Goal: Information Seeking & Learning: Learn about a topic

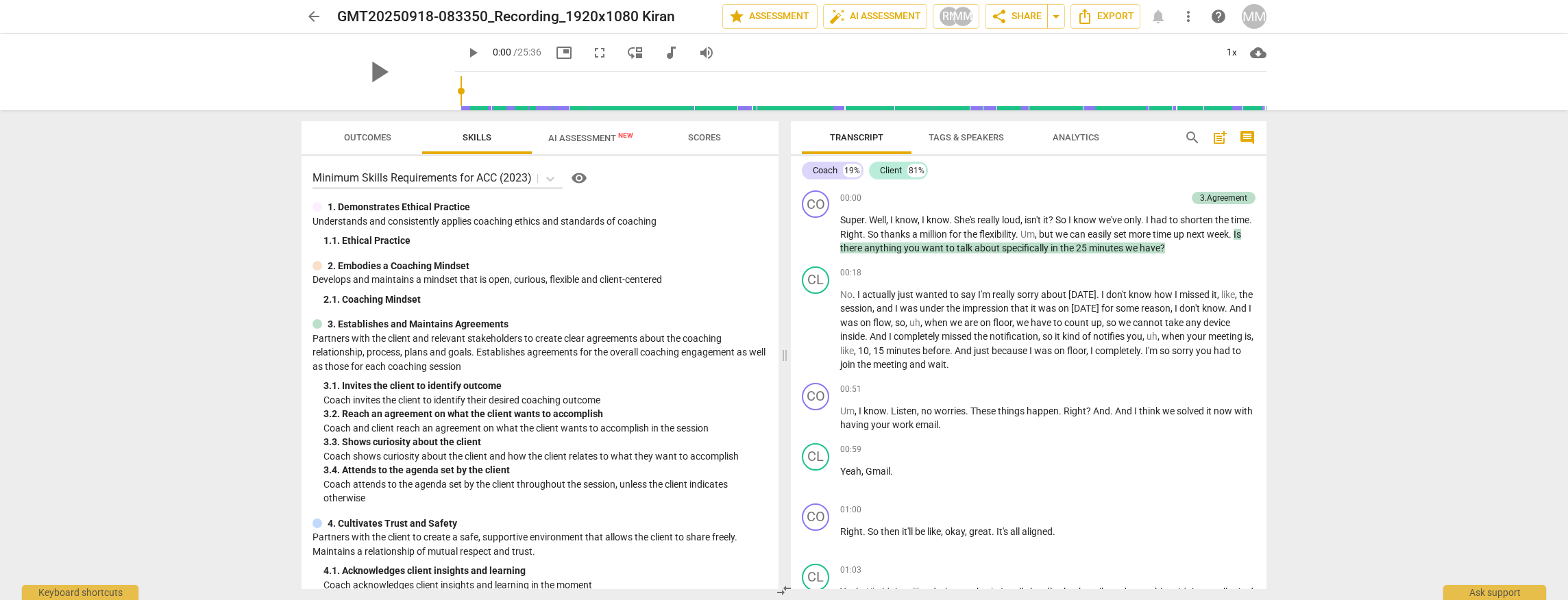
click at [318, 15] on span "arrow_back" at bounding box center [313, 16] width 16 height 16
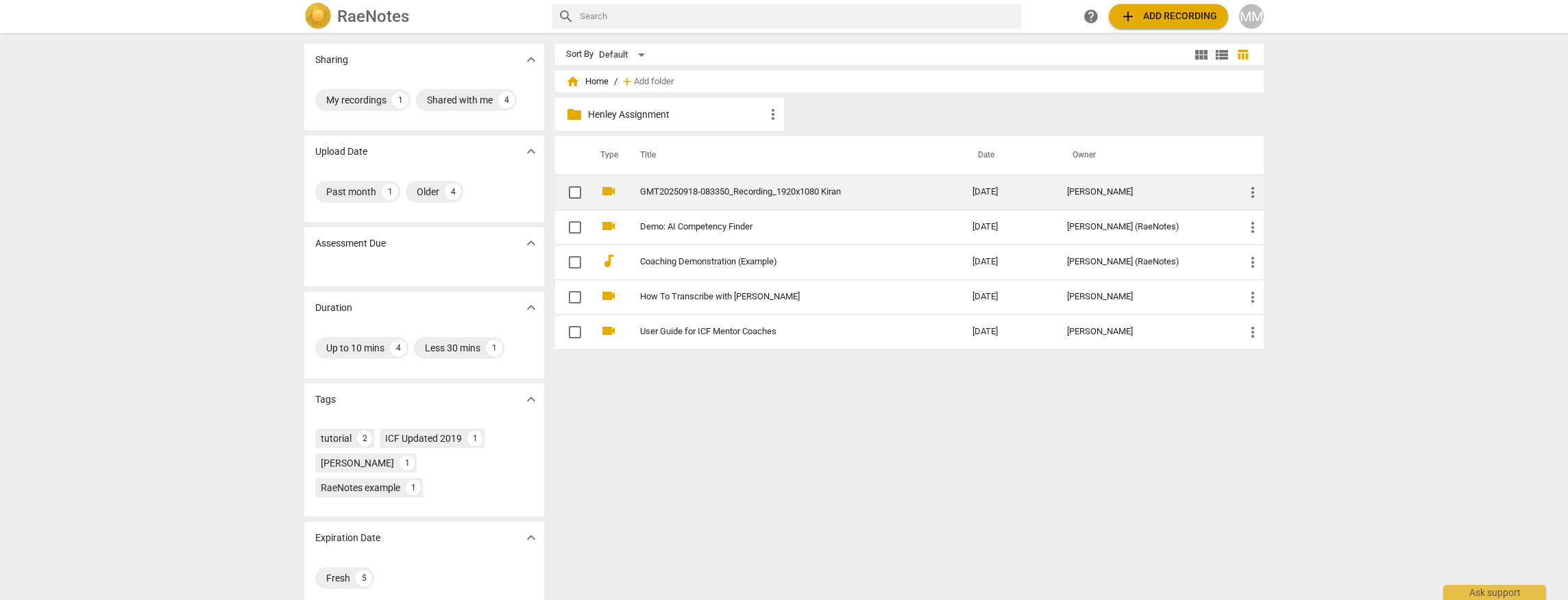
click at [828, 189] on link "GMT20250918-083350_Recording_1920x1080 Kiran" at bounding box center [782, 192] width 283 height 11
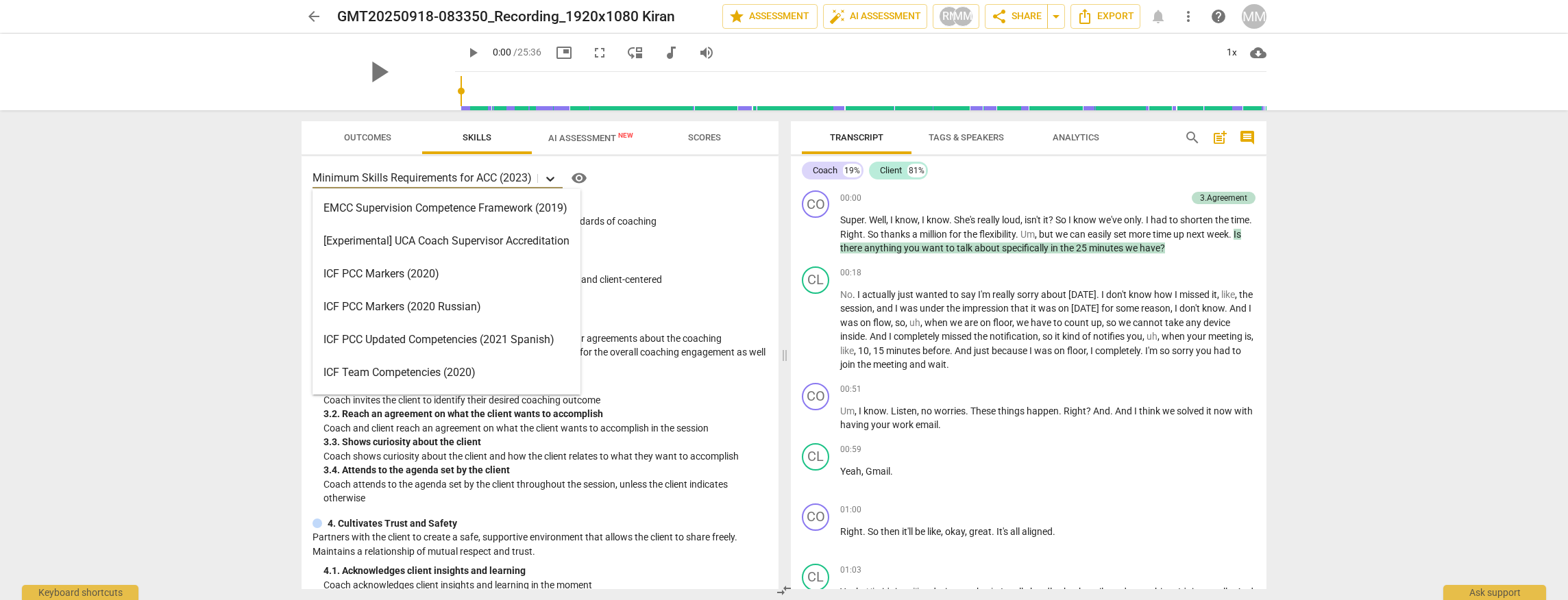
click at [552, 180] on icon at bounding box center [551, 179] width 8 height 5
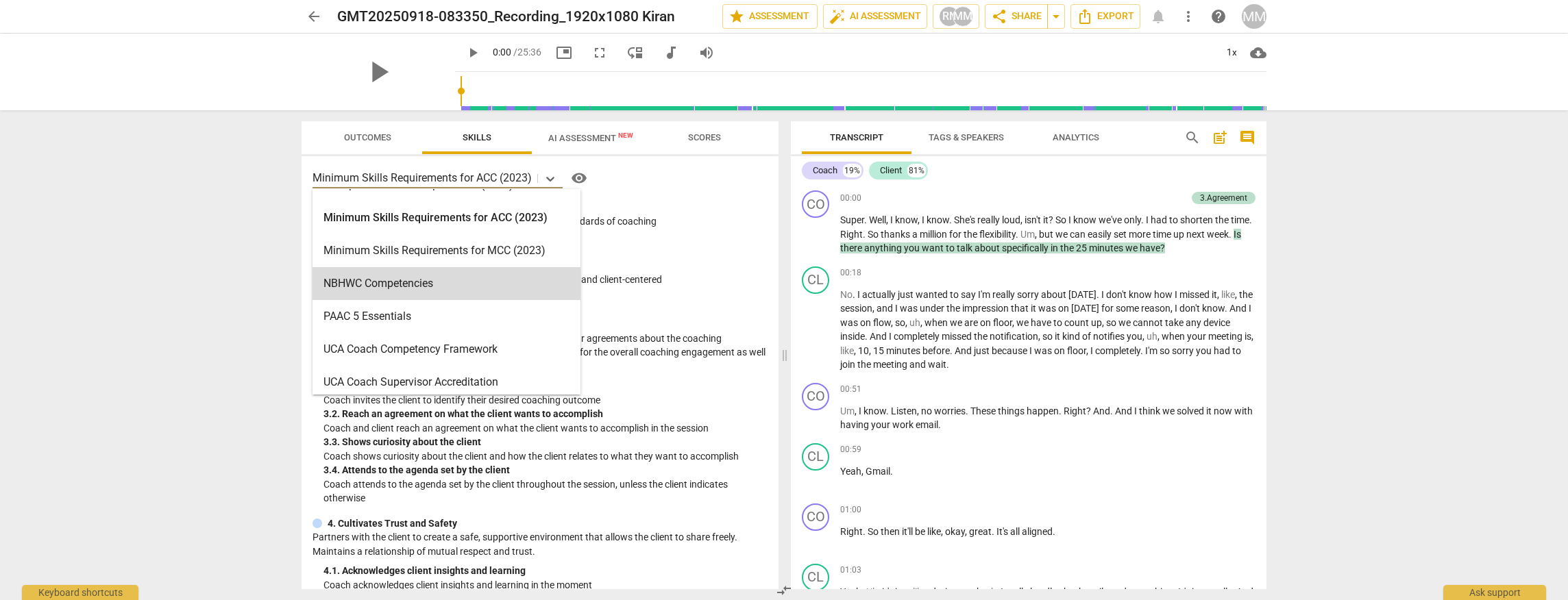
scroll to position [327, 0]
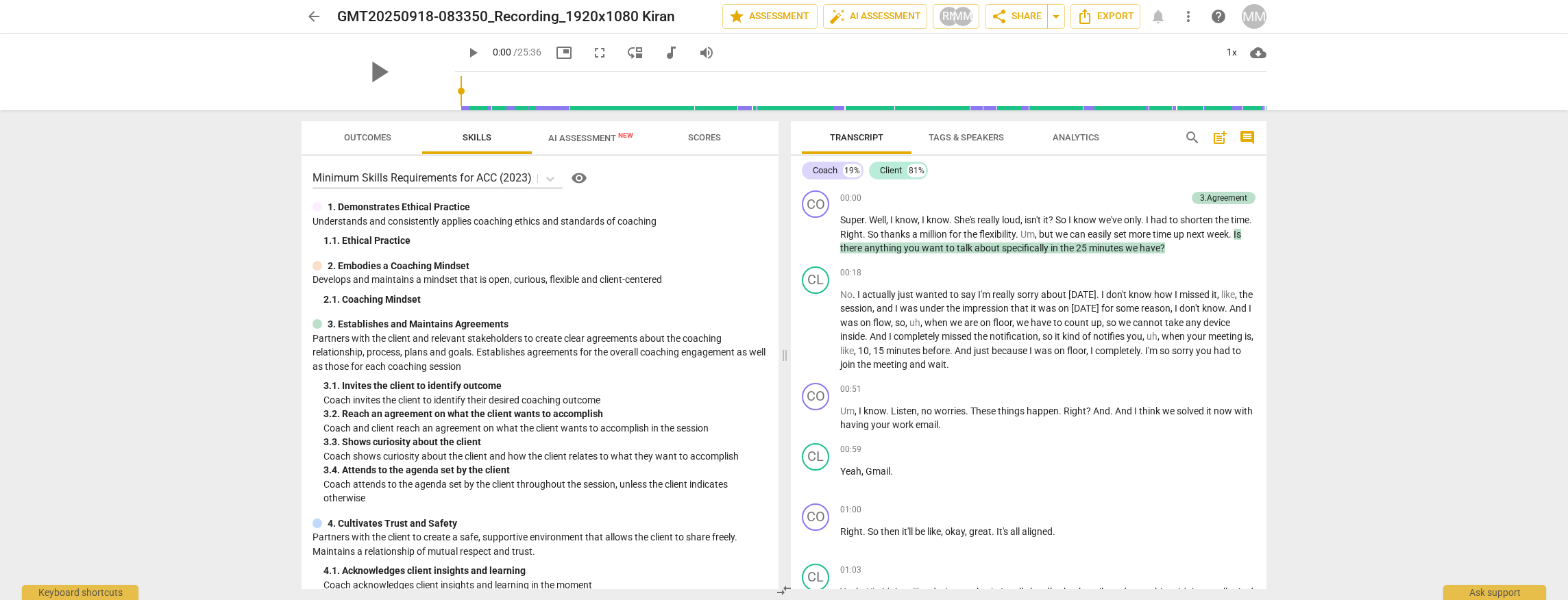
click at [134, 249] on div "arrow_back GMT20250918-083350_Recording_1920x1080 Kiran edit star Assessment au…" at bounding box center [784, 300] width 1568 height 600
click at [976, 141] on span "Tags & Speakers" at bounding box center [966, 137] width 76 height 11
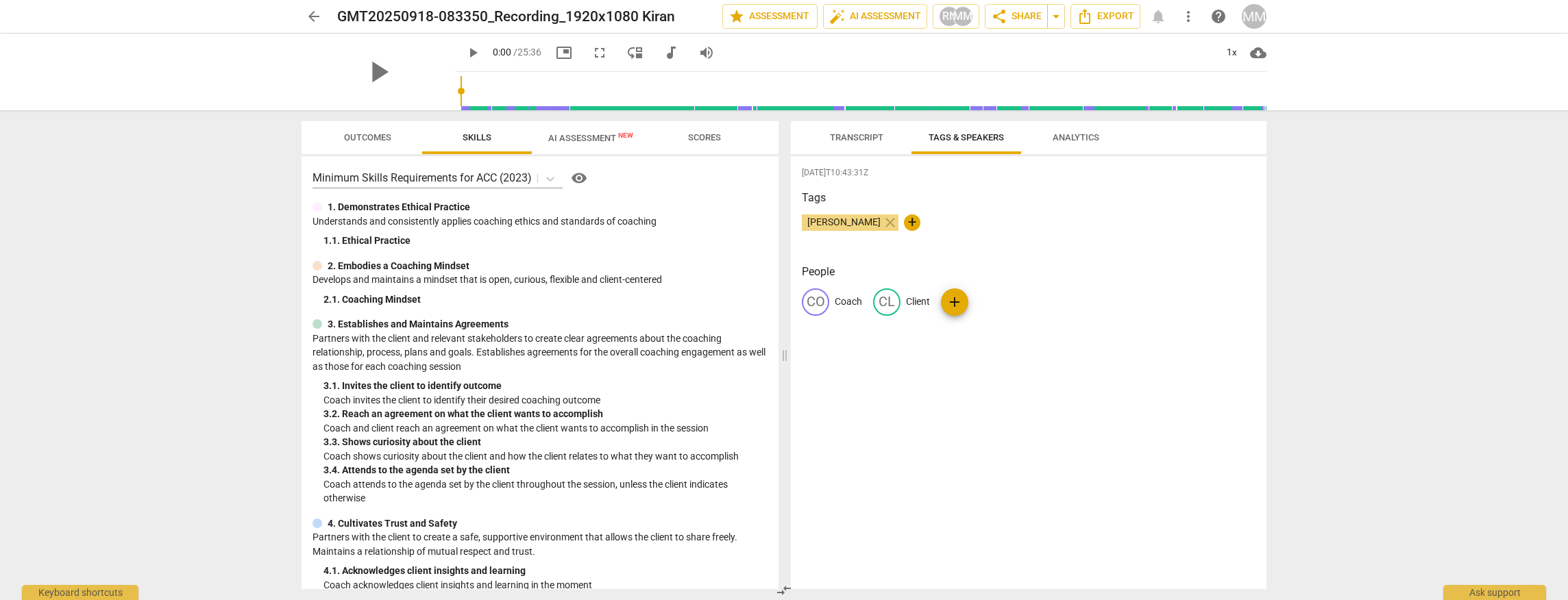
click at [1029, 140] on span "Analytics" at bounding box center [1076, 137] width 47 height 11
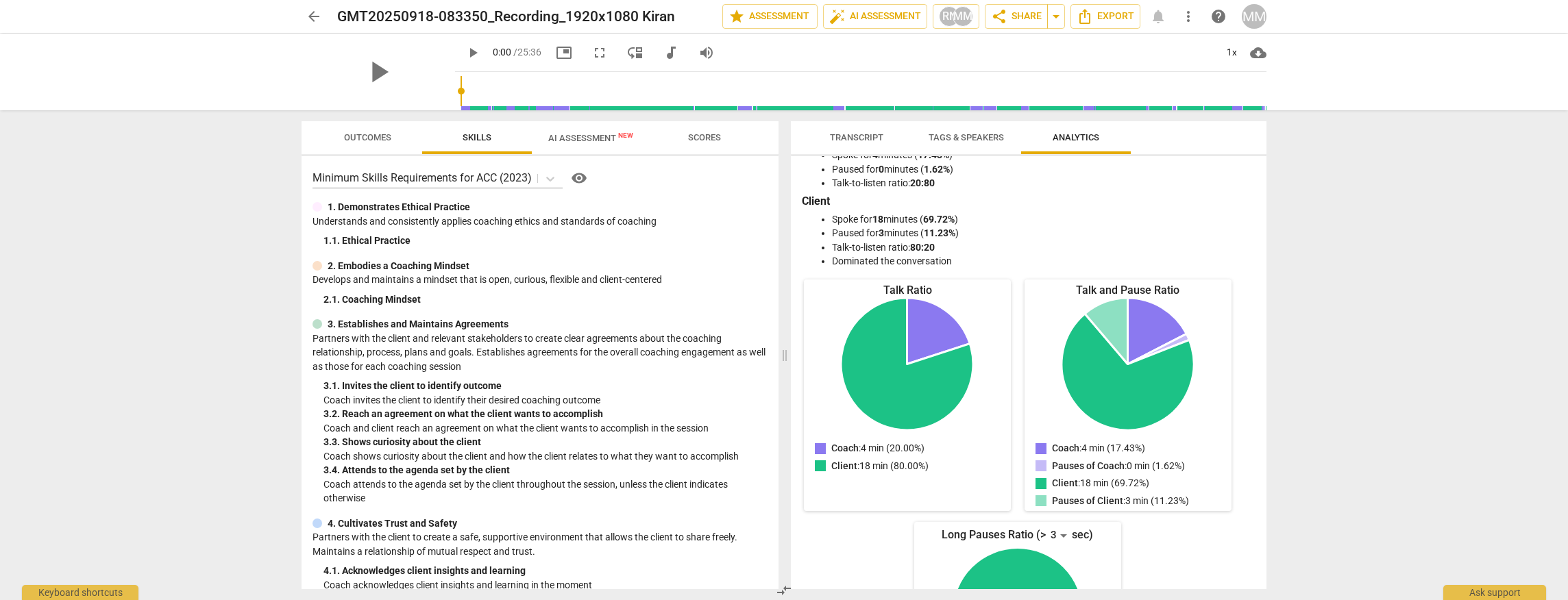
scroll to position [0, 0]
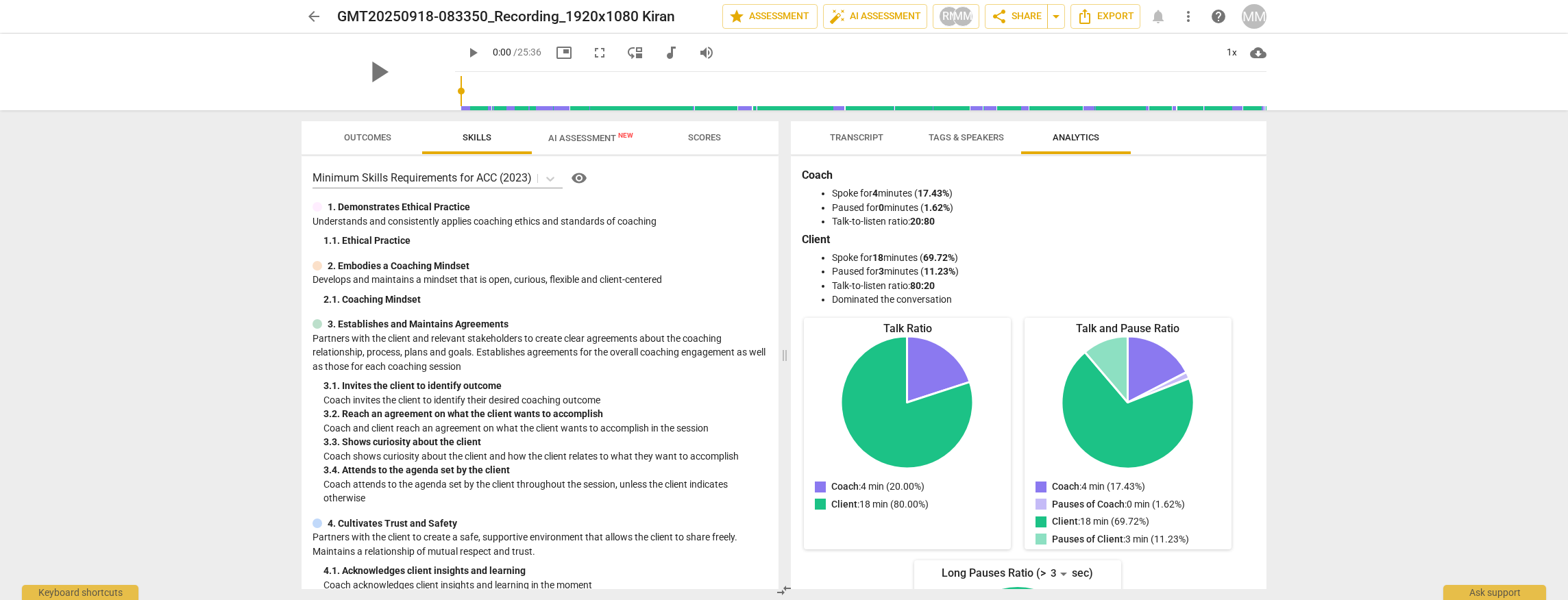
click at [863, 141] on span "Transcript" at bounding box center [857, 137] width 54 height 11
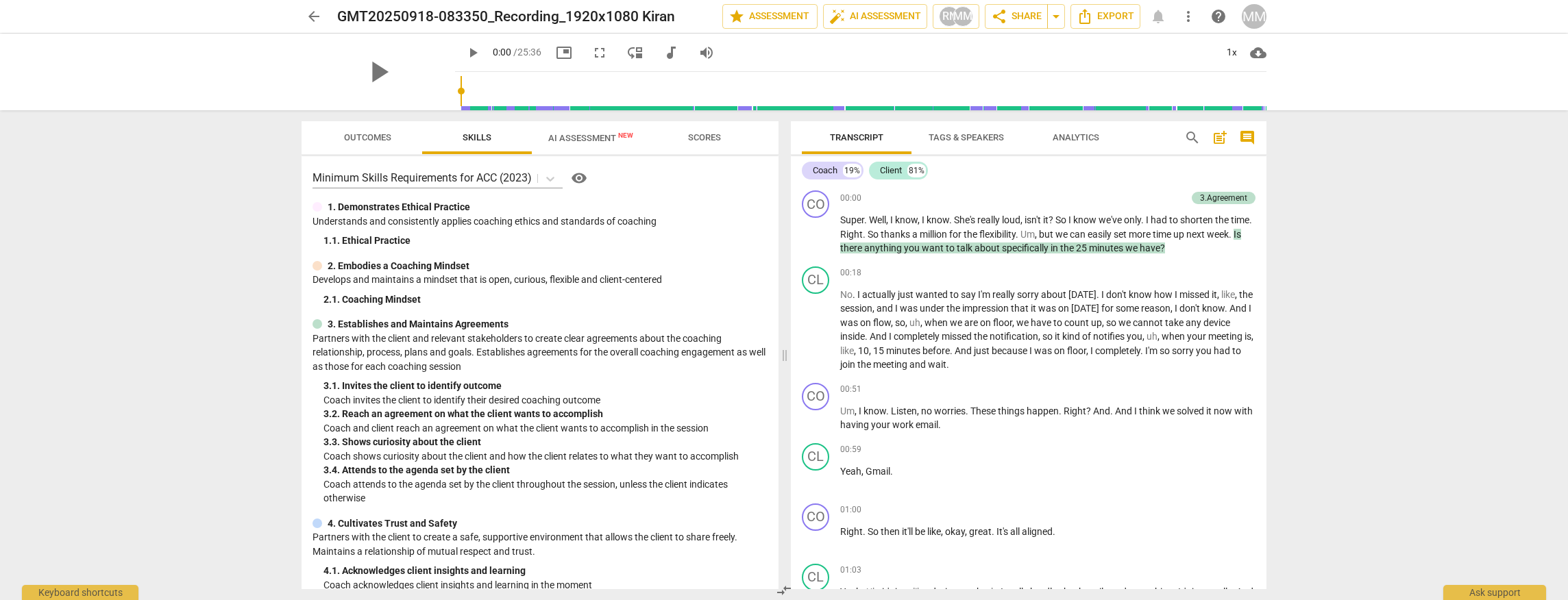
click at [596, 139] on span "AI Assessment New" at bounding box center [591, 138] width 85 height 11
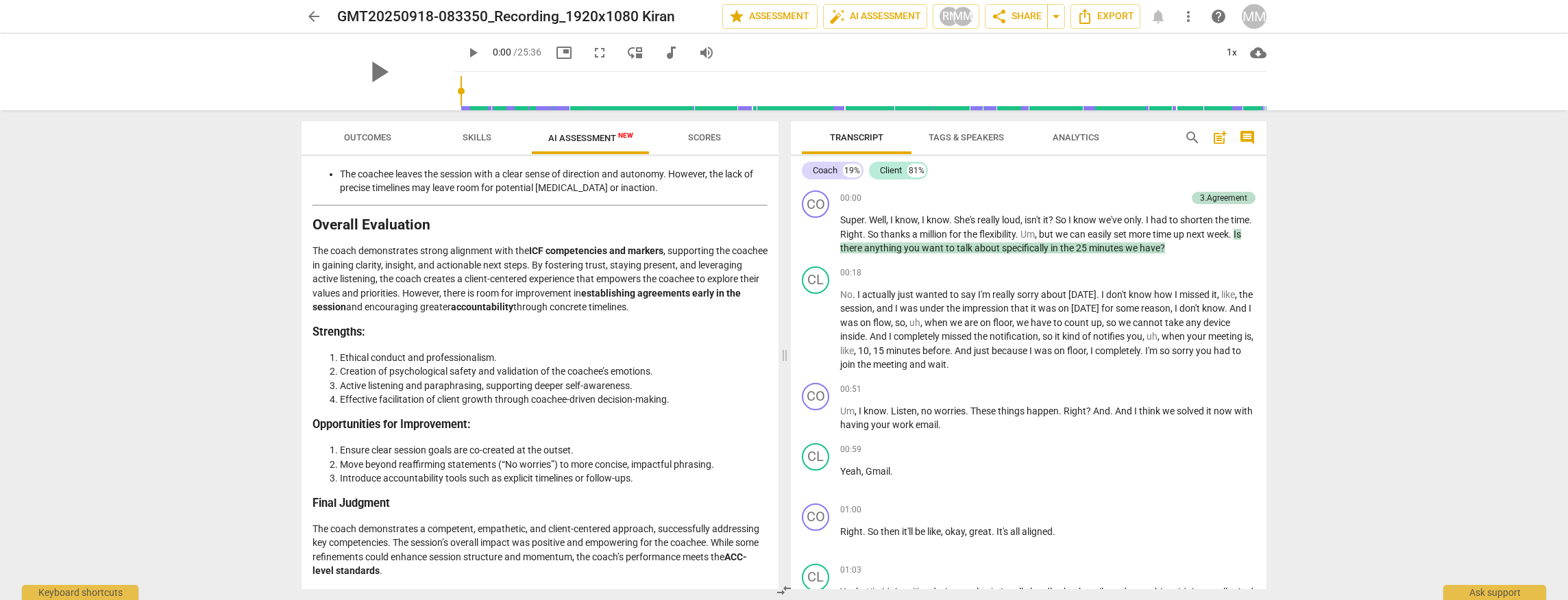
scroll to position [2329, 0]
click at [978, 134] on span "Tags & Speakers" at bounding box center [966, 137] width 76 height 11
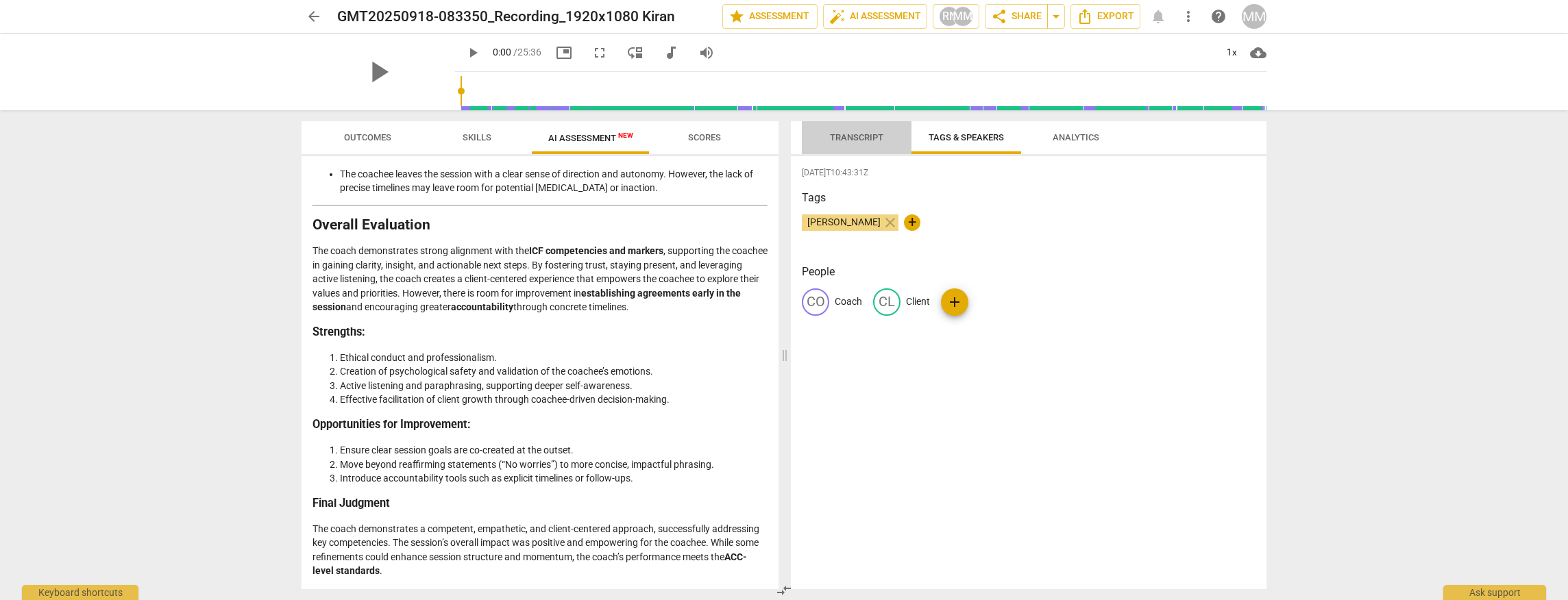
click at [854, 139] on span "Transcript" at bounding box center [857, 137] width 54 height 11
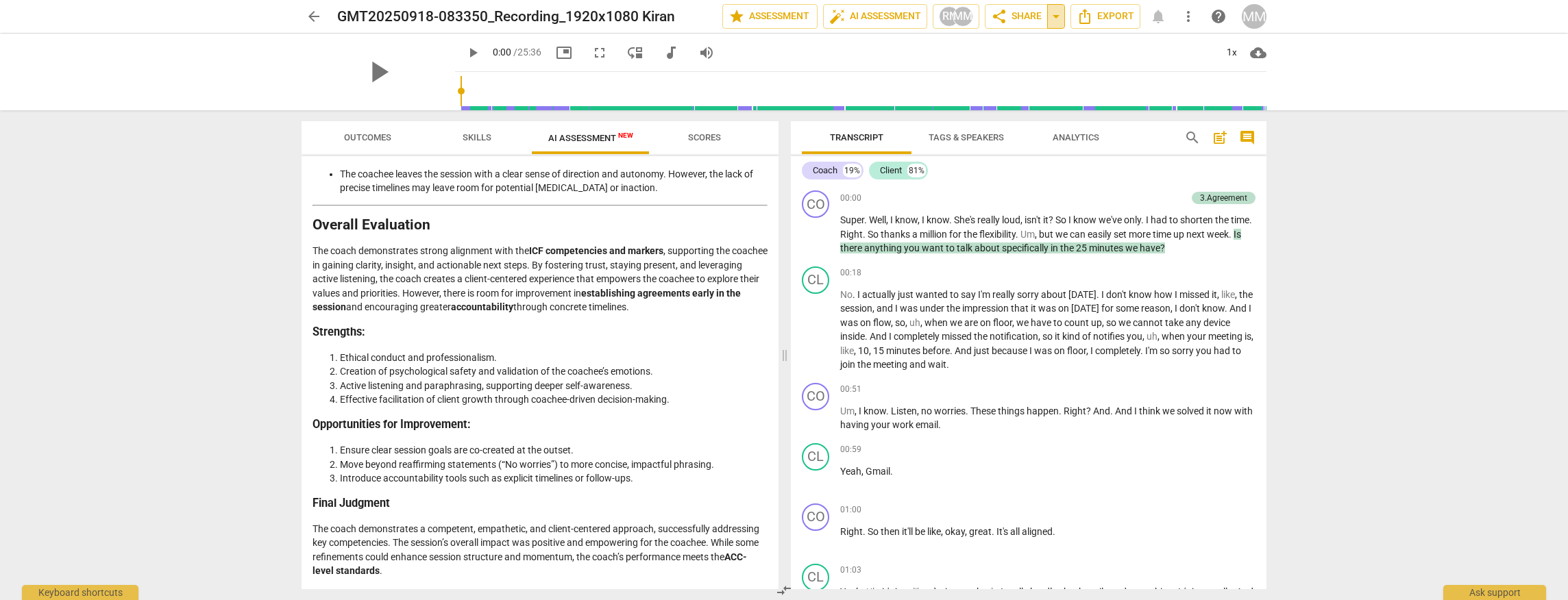
click at [1029, 19] on span "arrow_drop_down" at bounding box center [1056, 16] width 16 height 16
click at [1029, 230] on div "arrow_back GMT20250918-083350_Recording_1920x1080 Kiran edit star Assessment au…" at bounding box center [784, 300] width 1568 height 600
click at [1029, 134] on span "Analytics" at bounding box center [1076, 137] width 47 height 11
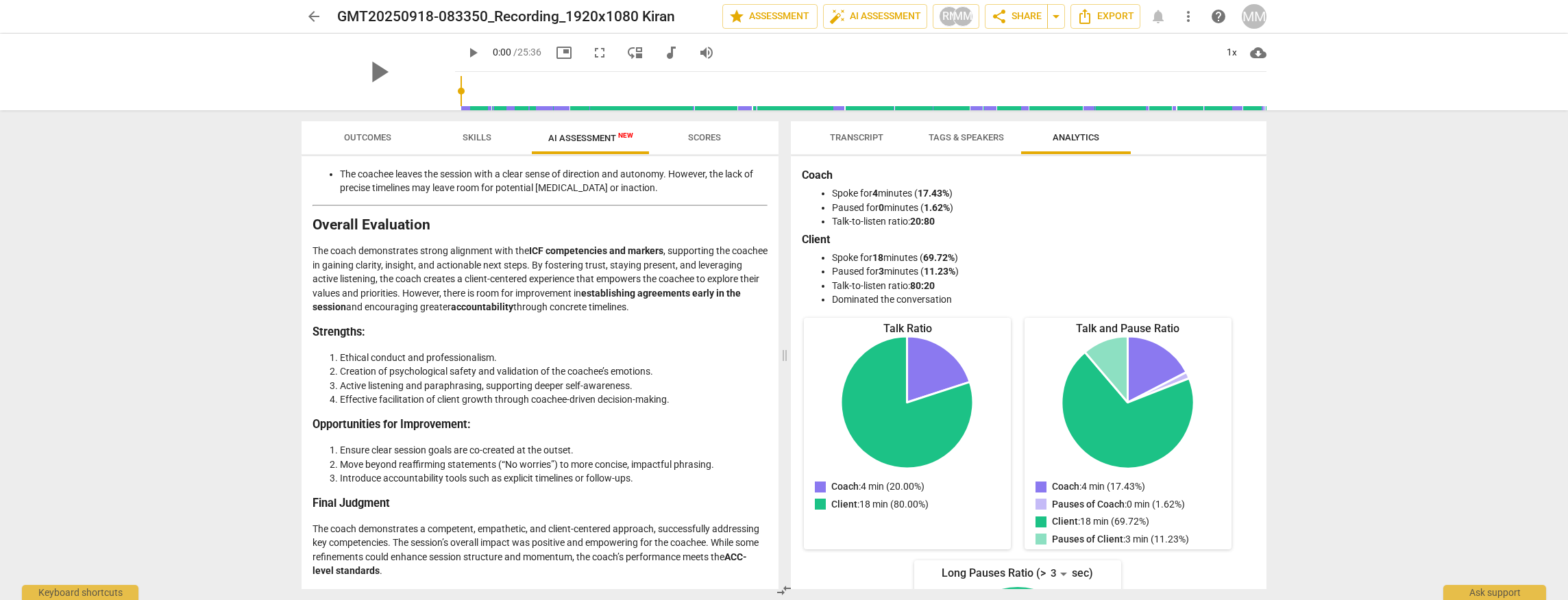
click at [878, 143] on span "Transcript" at bounding box center [857, 138] width 86 height 18
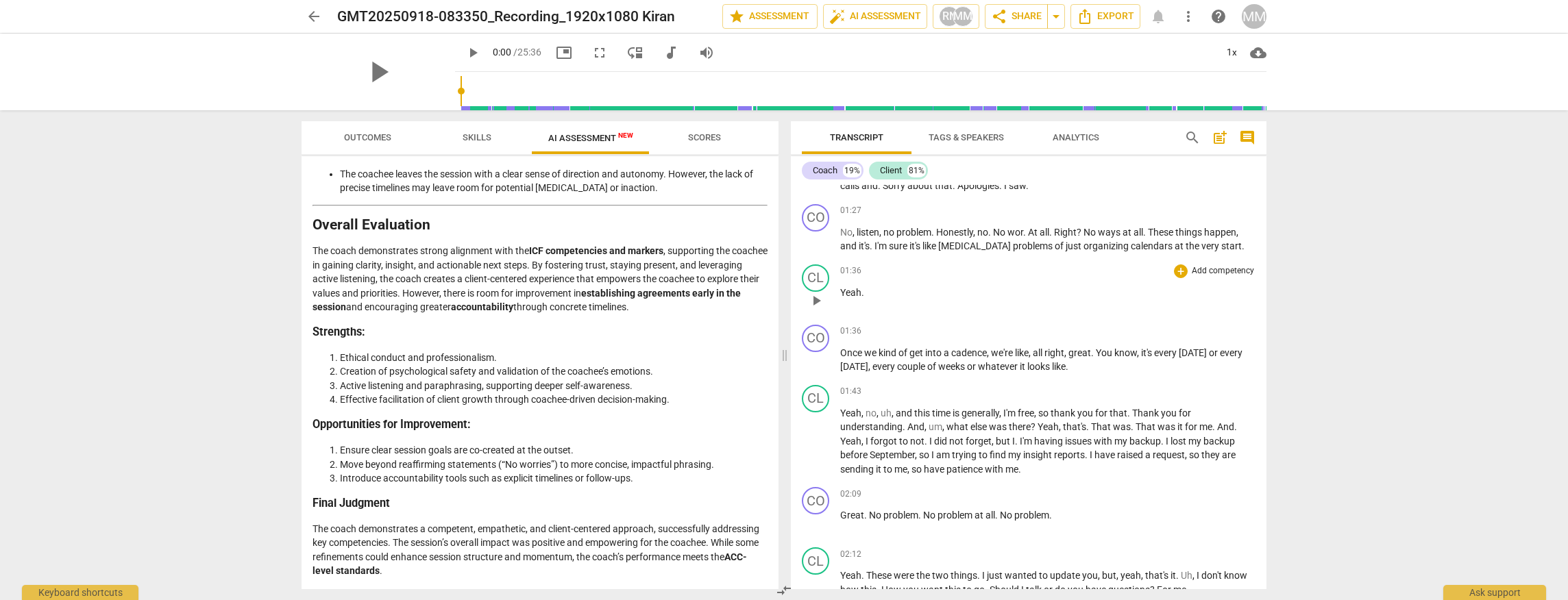
scroll to position [457, 0]
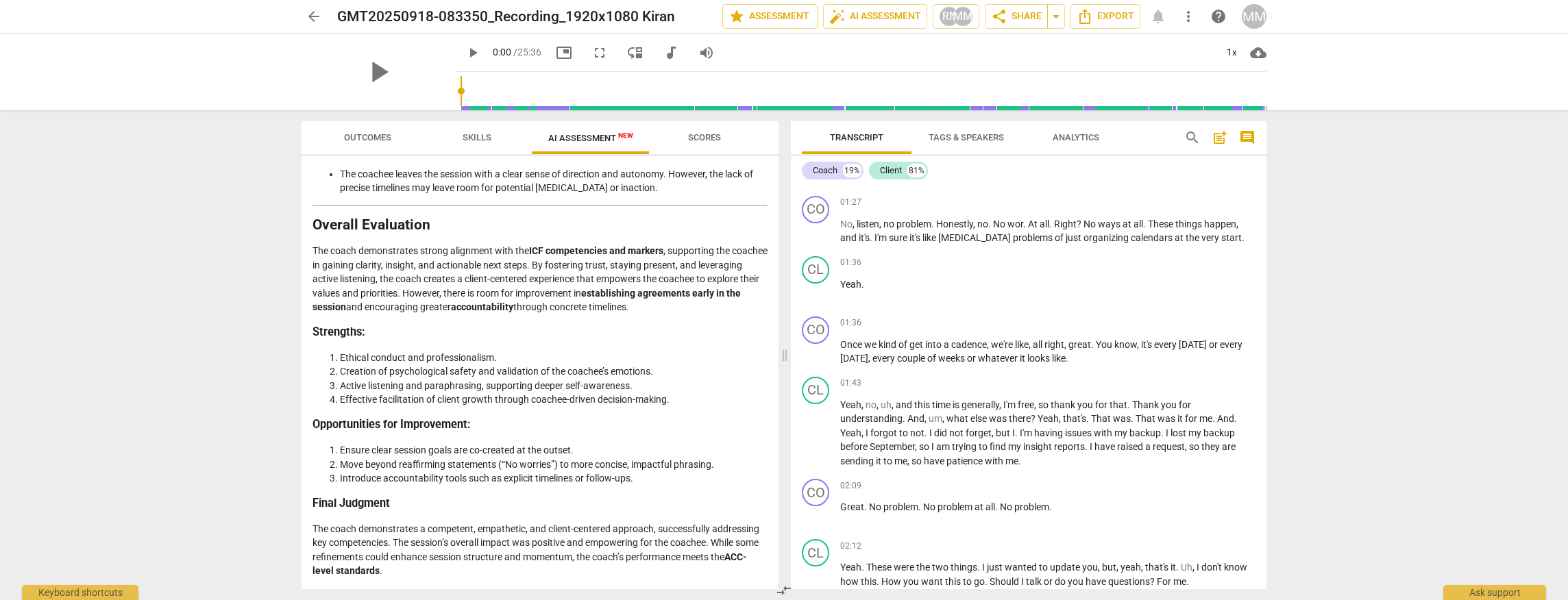
click at [1029, 228] on div "arrow_back GMT20250918-083350_Recording_1920x1080 Kiran edit star Assessment au…" at bounding box center [784, 300] width 1568 height 600
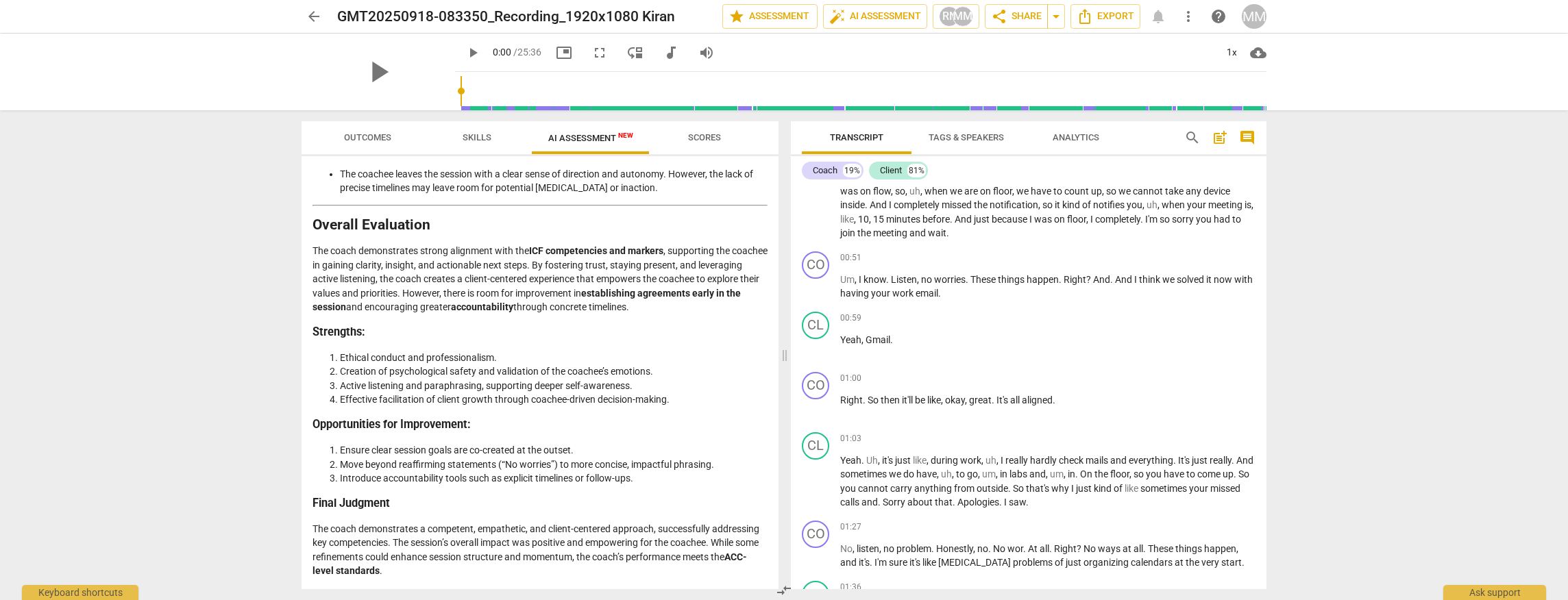
scroll to position [0, 0]
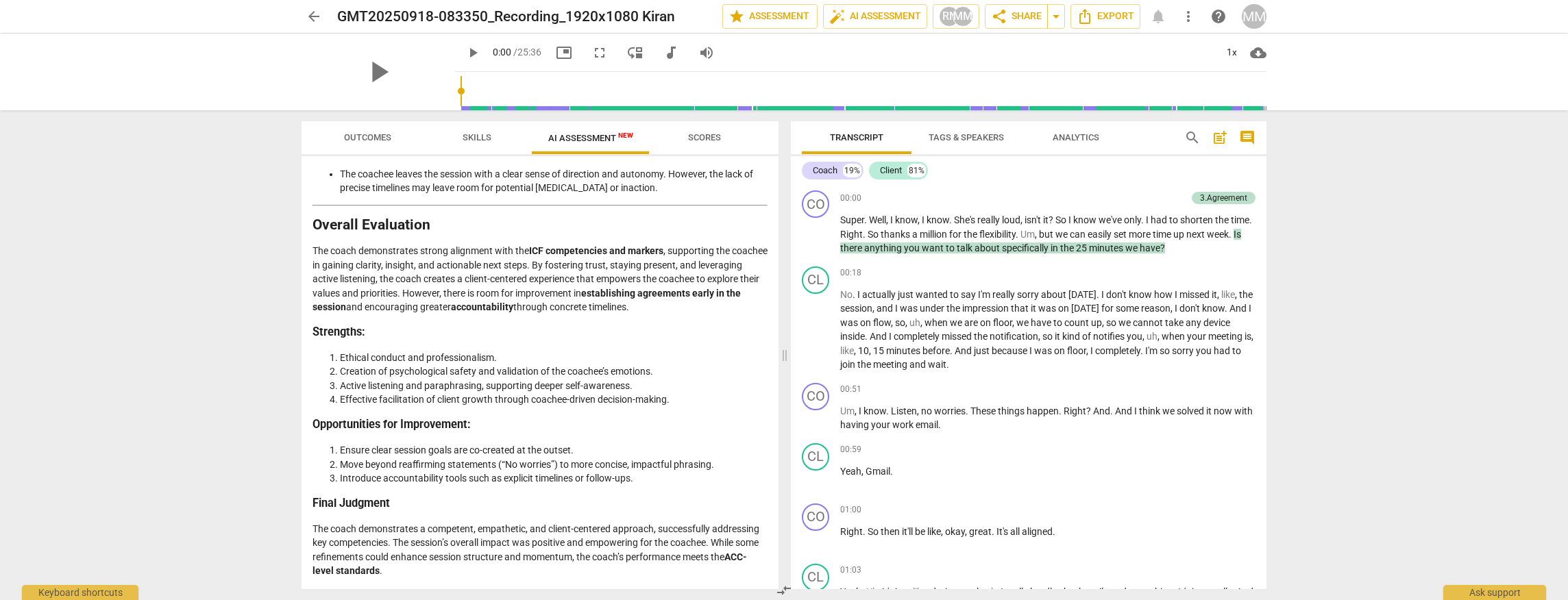
click at [1029, 215] on div "arrow_back GMT20250918-083350_Recording_1920x1080 Kiran edit star Assessment au…" at bounding box center [784, 300] width 1568 height 600
